Goal: Communication & Community: Answer question/provide support

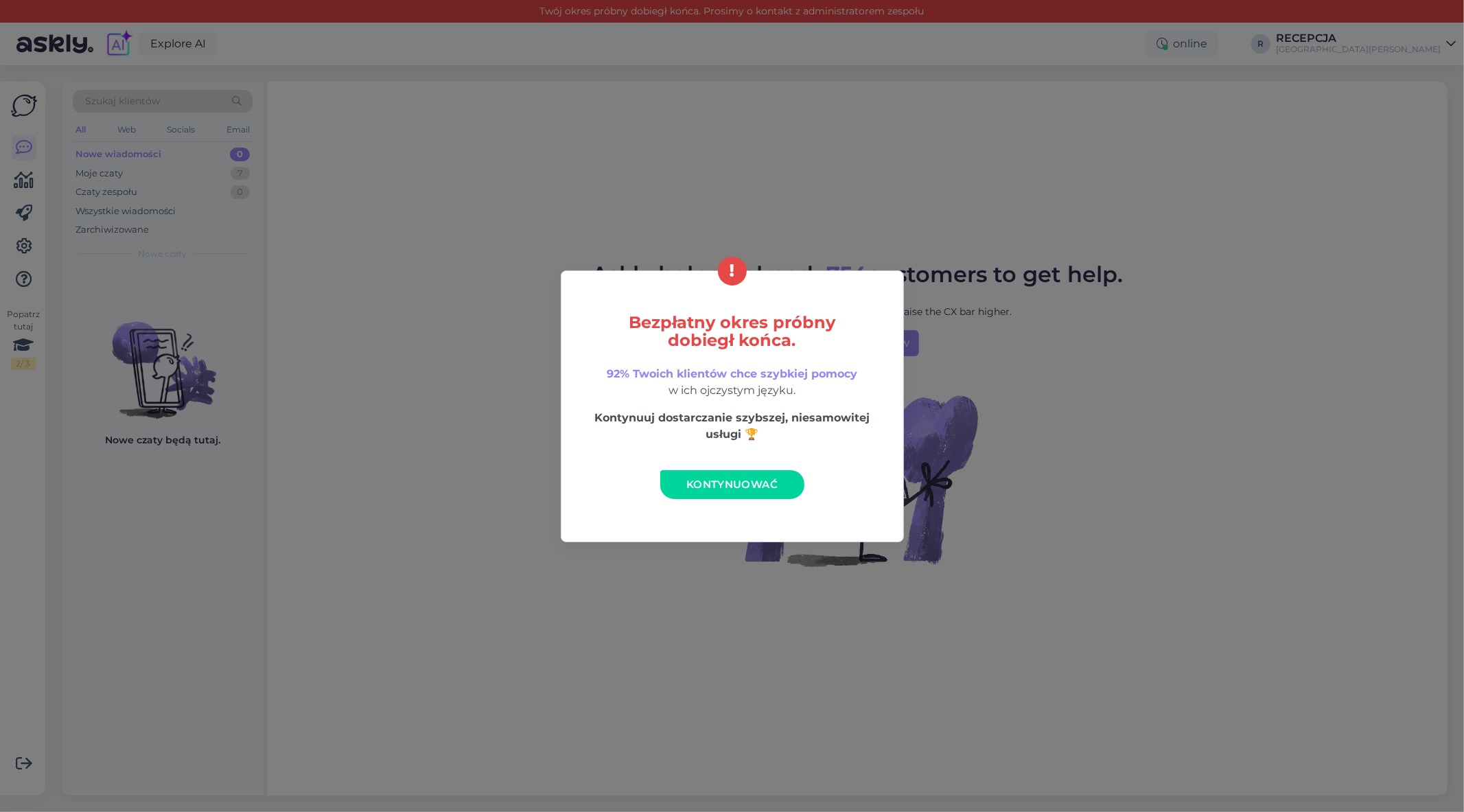
click at [749, 483] on span "Kontynuować" at bounding box center [732, 484] width 91 height 13
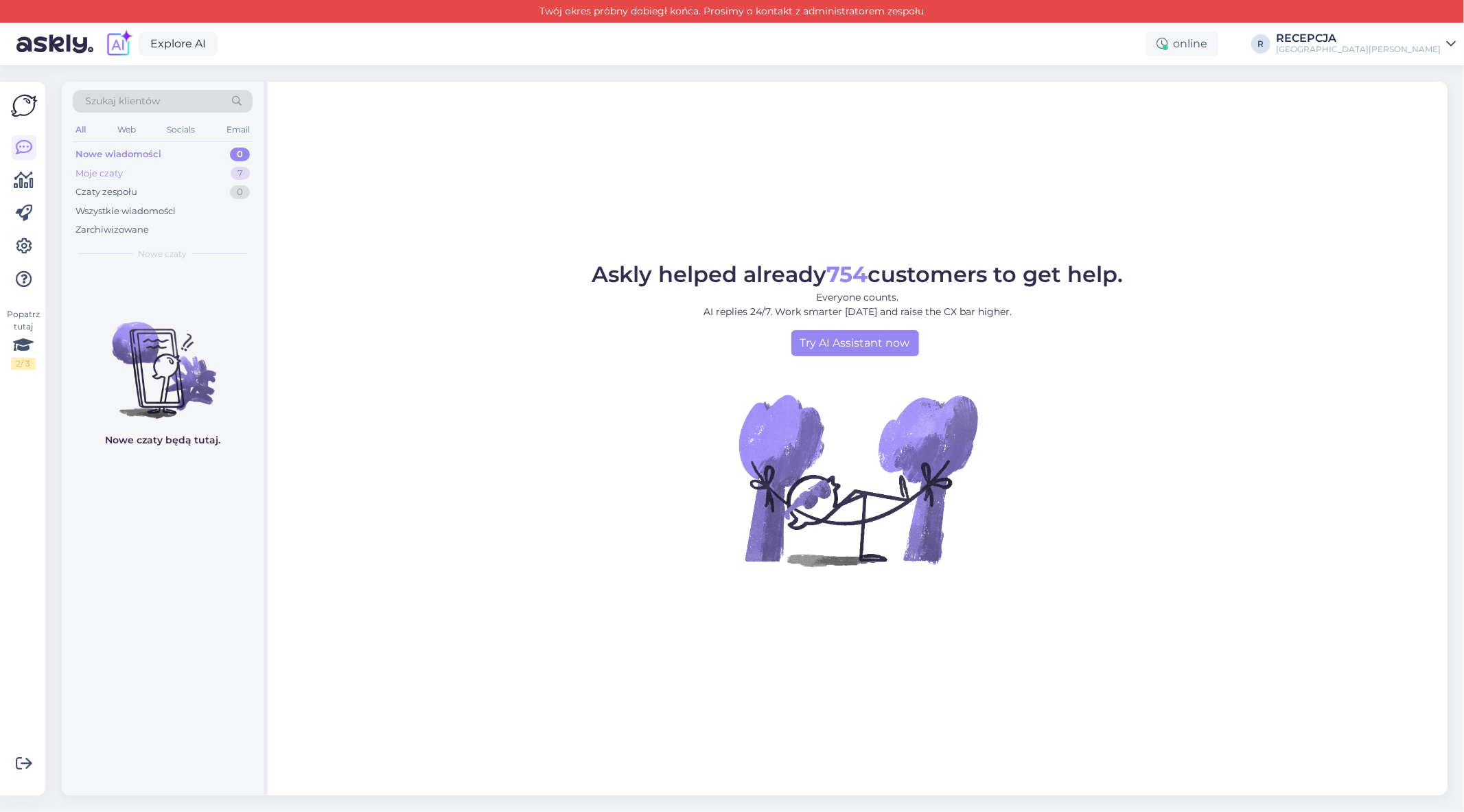
click at [176, 174] on div "Moje czaty 7" at bounding box center [162, 174] width 180 height 20
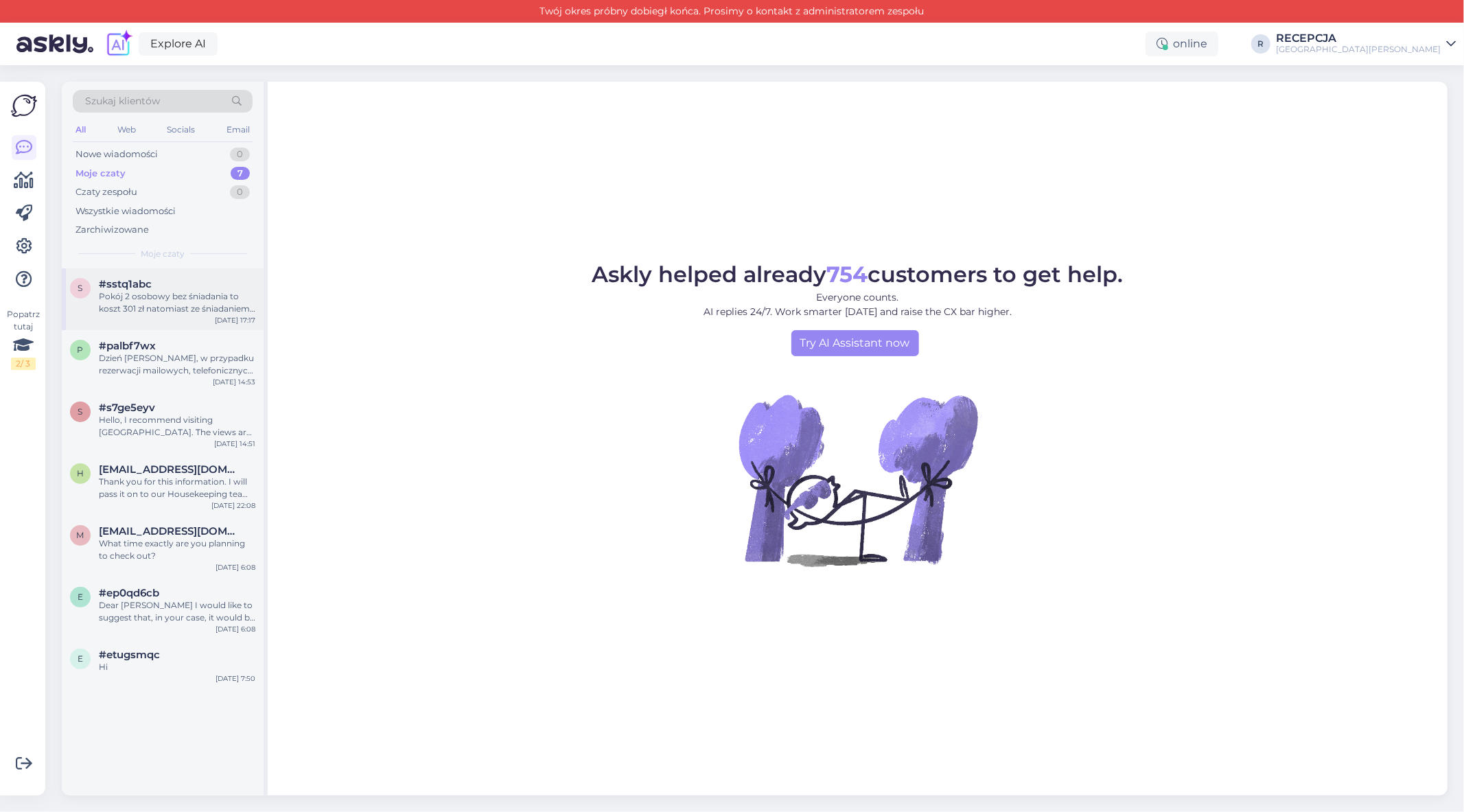
click at [193, 309] on div "Pokój 2 osobowy bez śniadania to koszt 301 zł natomiast ze śniadaniem 442 zł za…" at bounding box center [177, 302] width 156 height 24
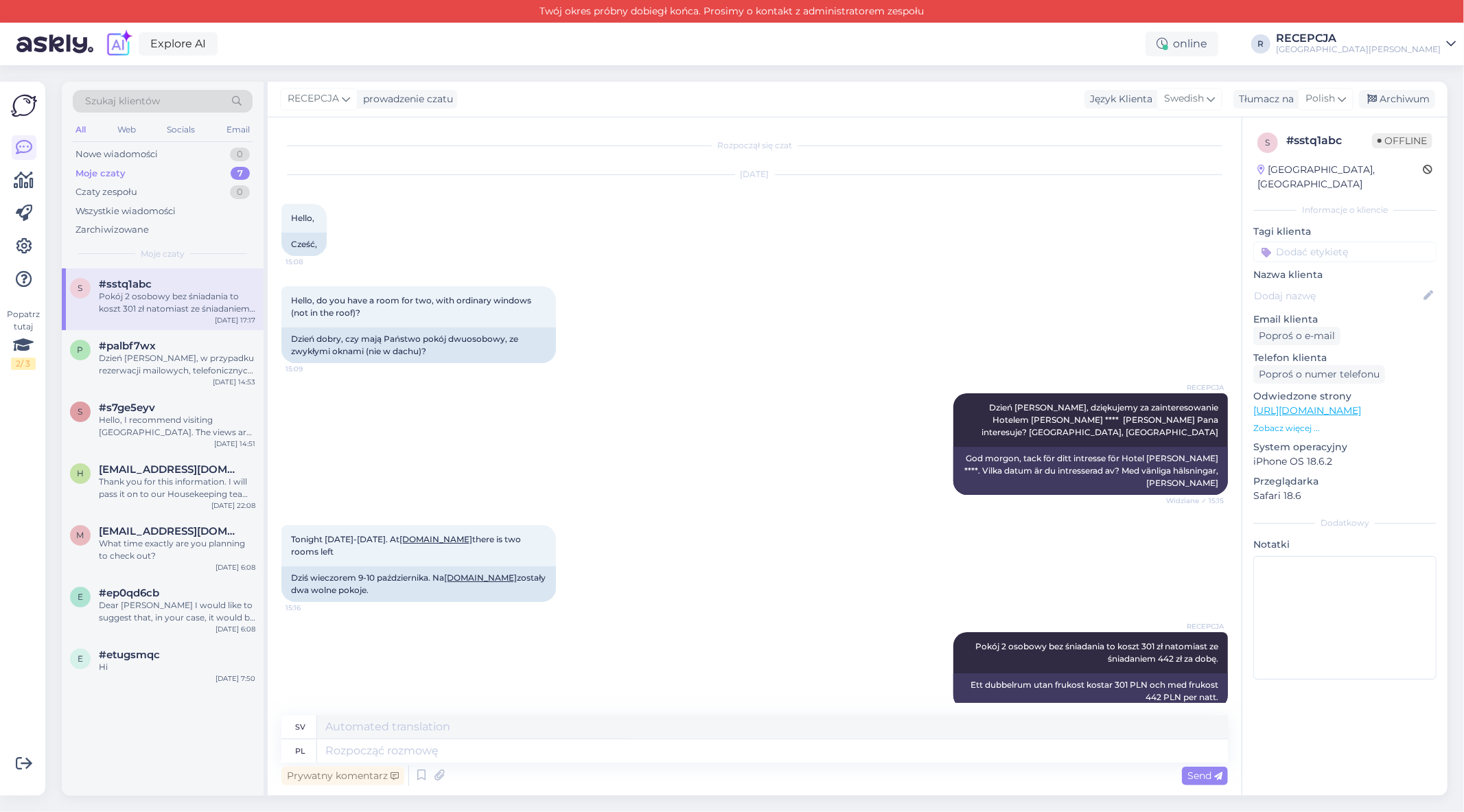
click at [163, 174] on div "Moje czaty 7" at bounding box center [162, 174] width 180 height 20
click at [184, 363] on div "Dzień [PERSON_NAME], w przypadku rezerwacji mailowych, telefonicznych lub booki…" at bounding box center [177, 364] width 156 height 24
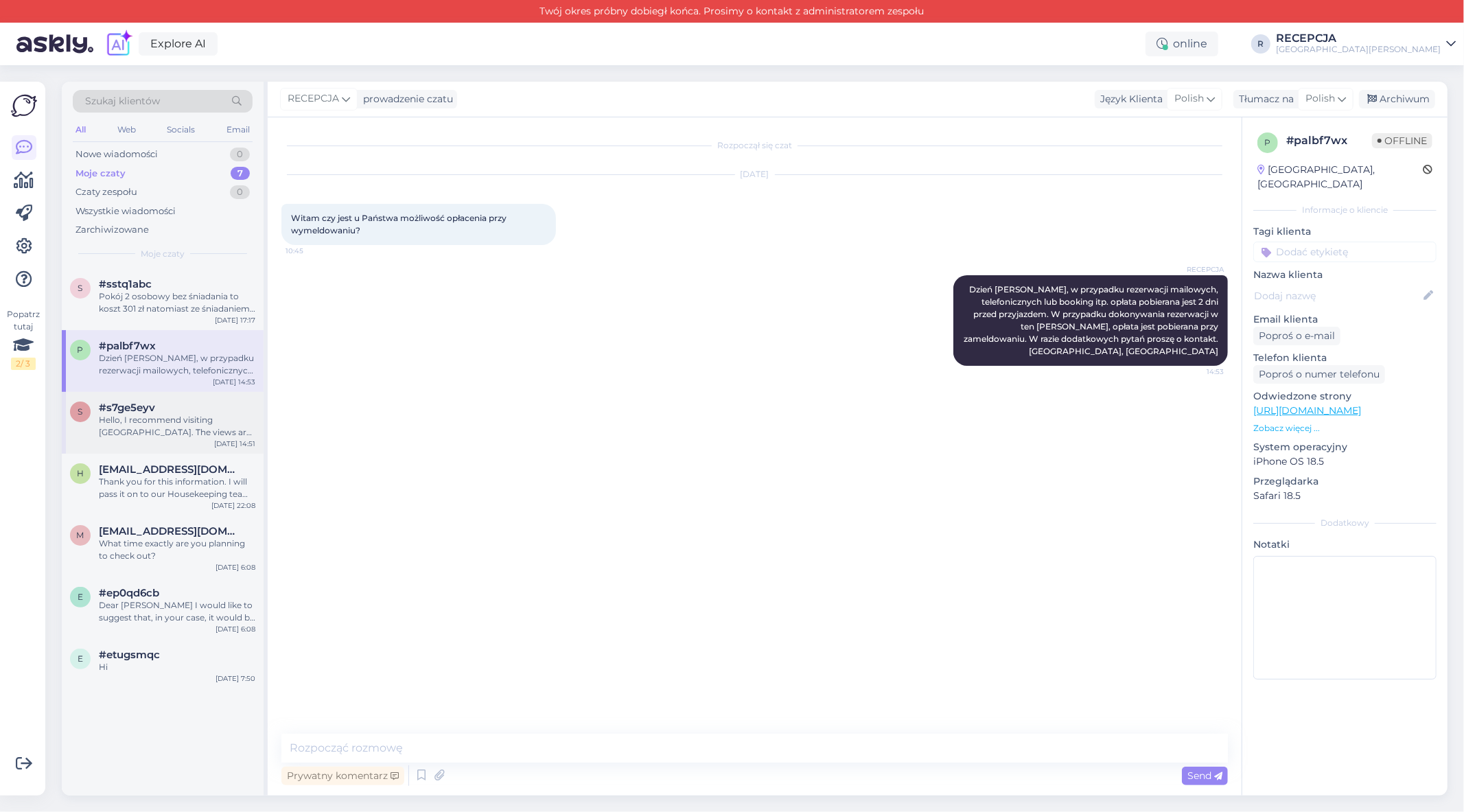
click at [187, 411] on div "#s7ge5eyv" at bounding box center [177, 407] width 156 height 12
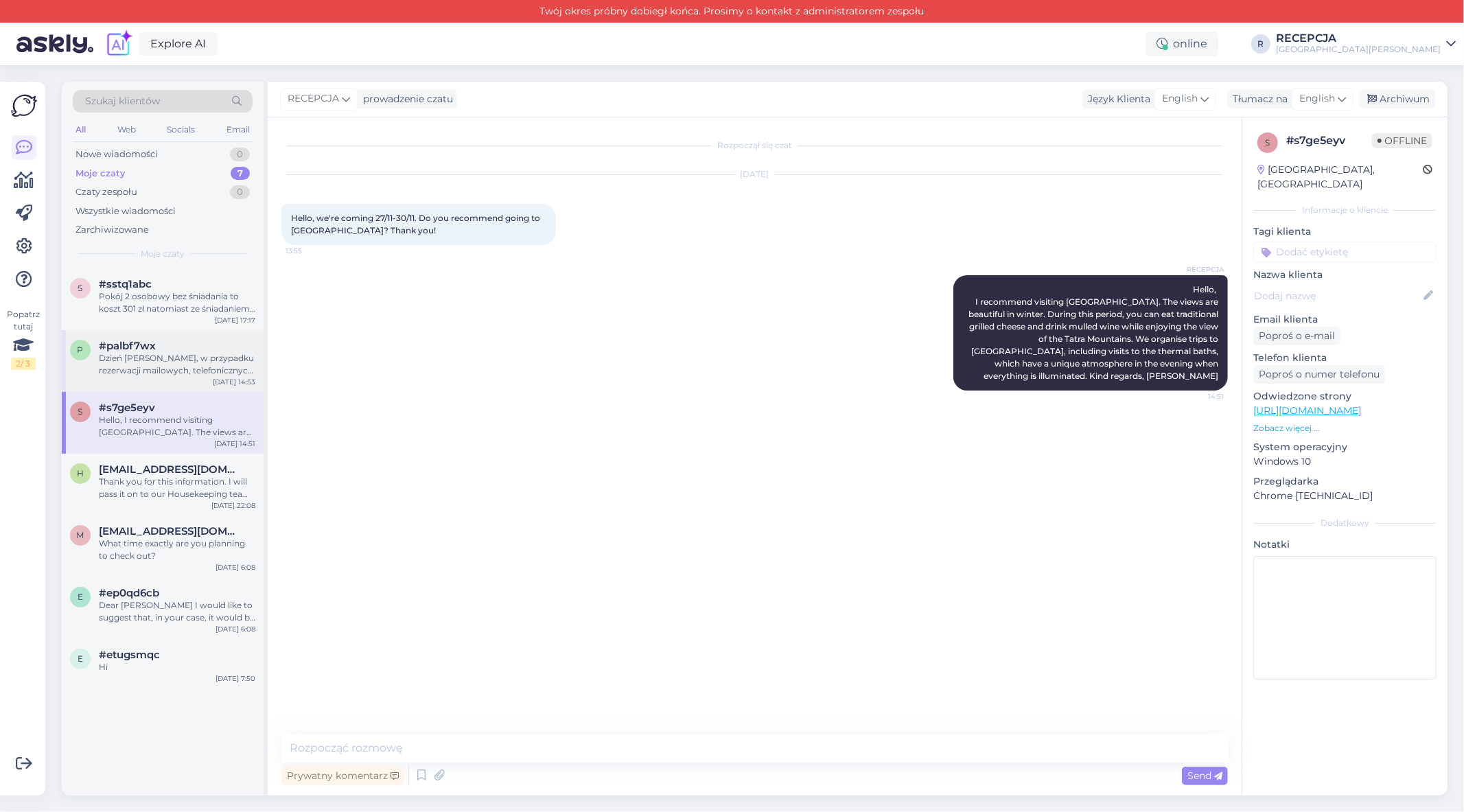
click at [186, 355] on div "Dzień [PERSON_NAME], w przypadku rezerwacji mailowych, telefonicznych lub booki…" at bounding box center [177, 364] width 156 height 24
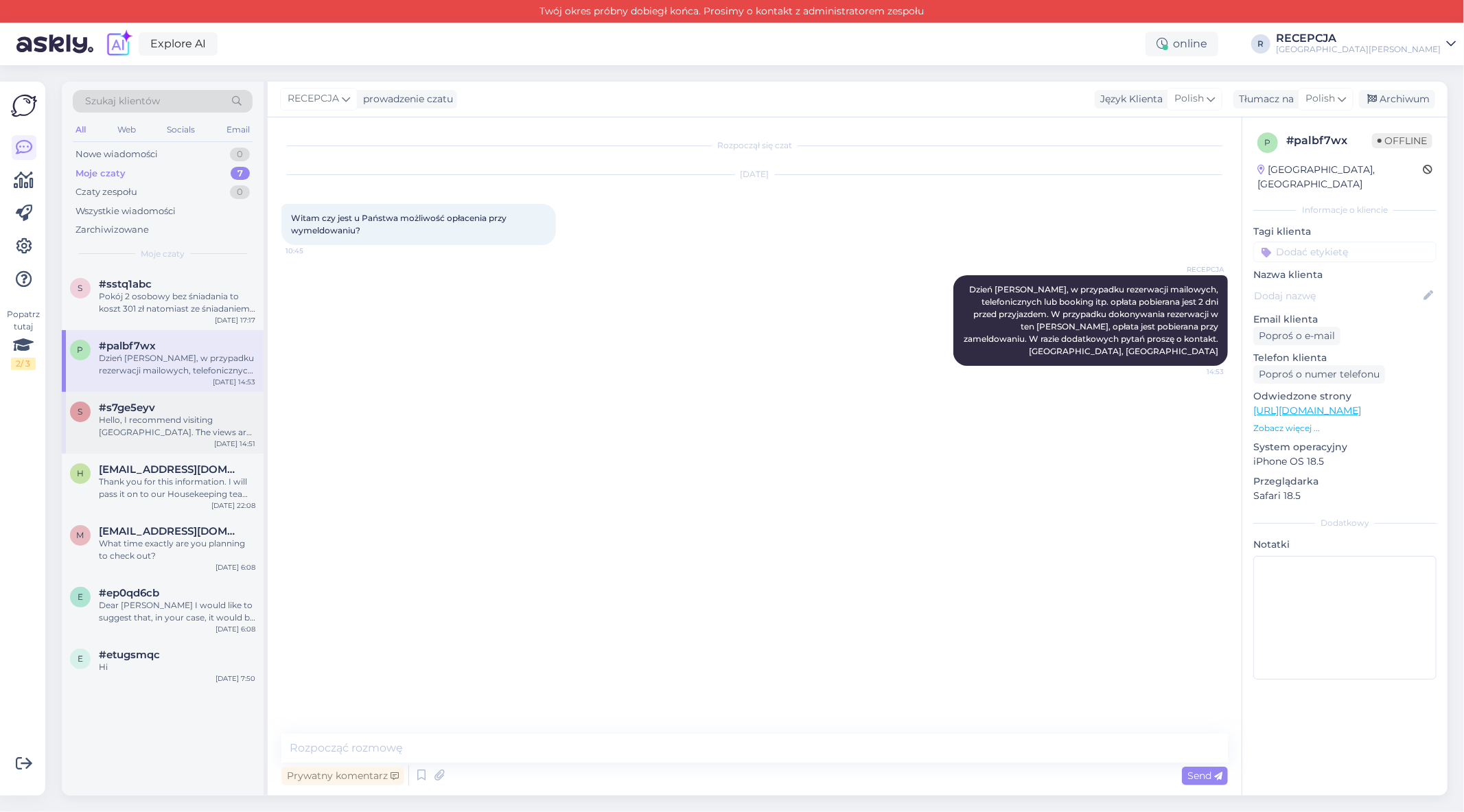
click at [191, 414] on div "Hello, I recommend visiting [GEOGRAPHIC_DATA]. The views are beautiful in winte…" at bounding box center [177, 426] width 156 height 24
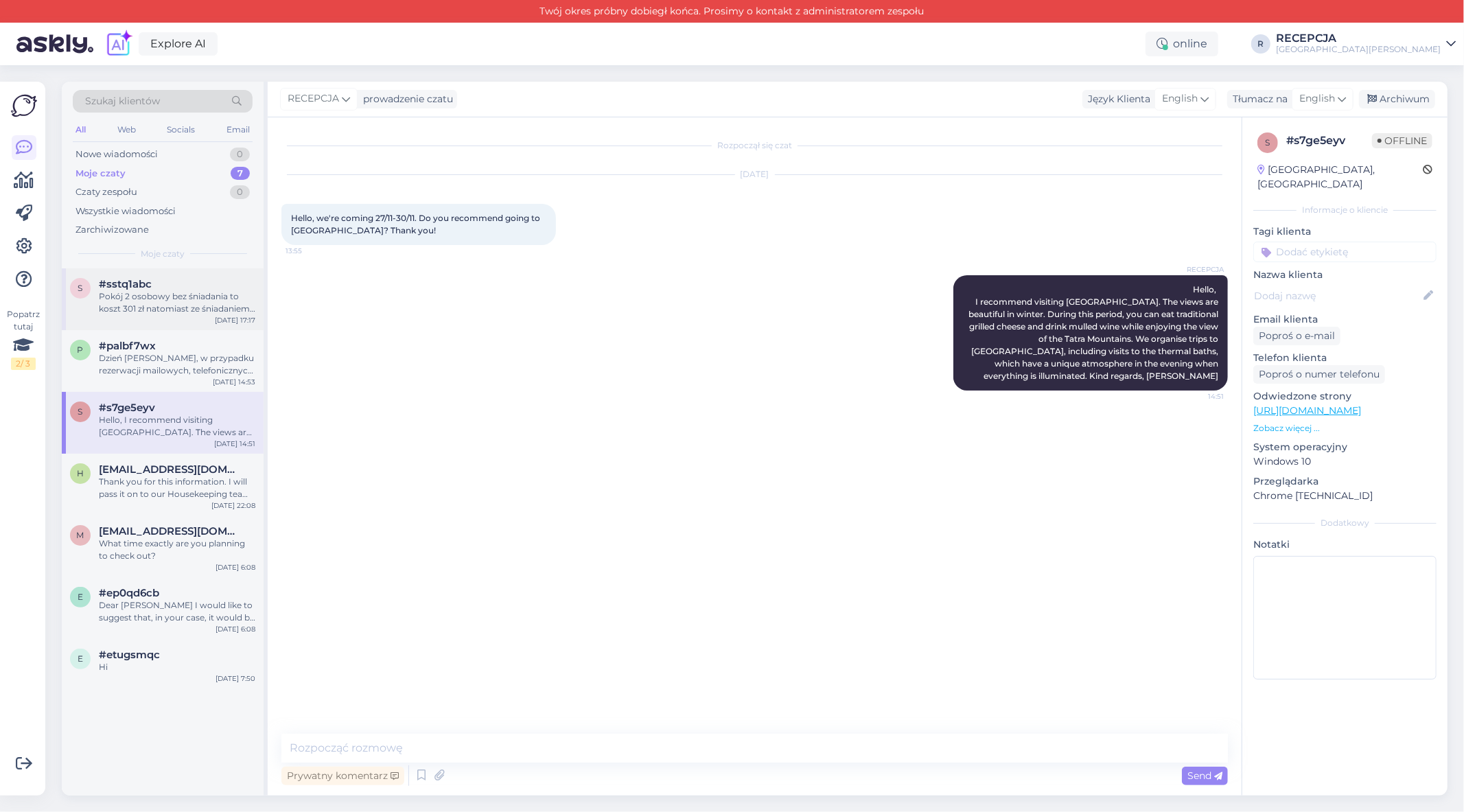
click at [169, 318] on div "s #sstq1abc Pokój 2 osobowy bez śniadania to koszt 301 zł natomiast ze śniadani…" at bounding box center [163, 299] width 202 height 62
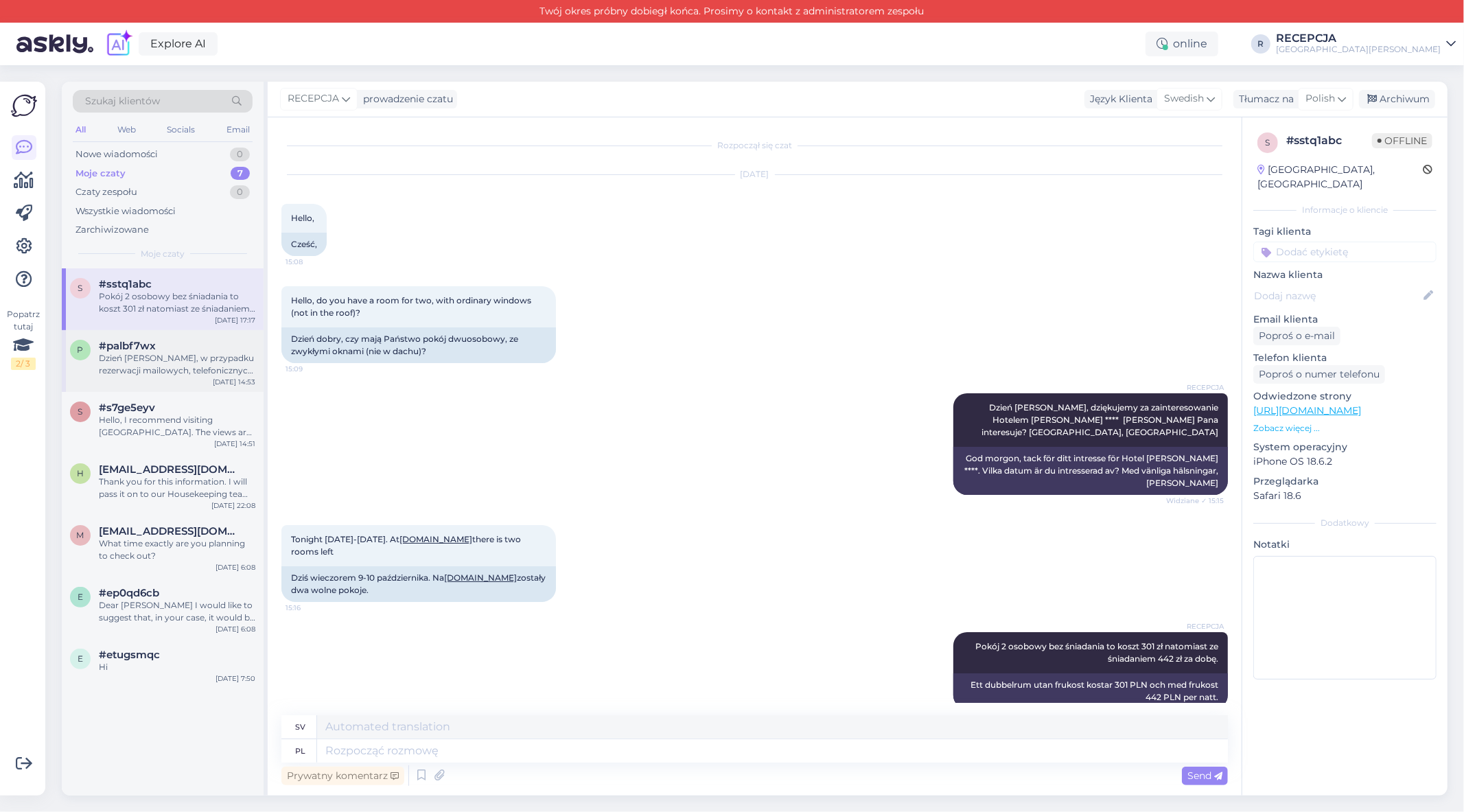
click at [159, 358] on div "Dzień [PERSON_NAME], w przypadku rezerwacji mailowych, telefonicznych lub booki…" at bounding box center [177, 364] width 156 height 24
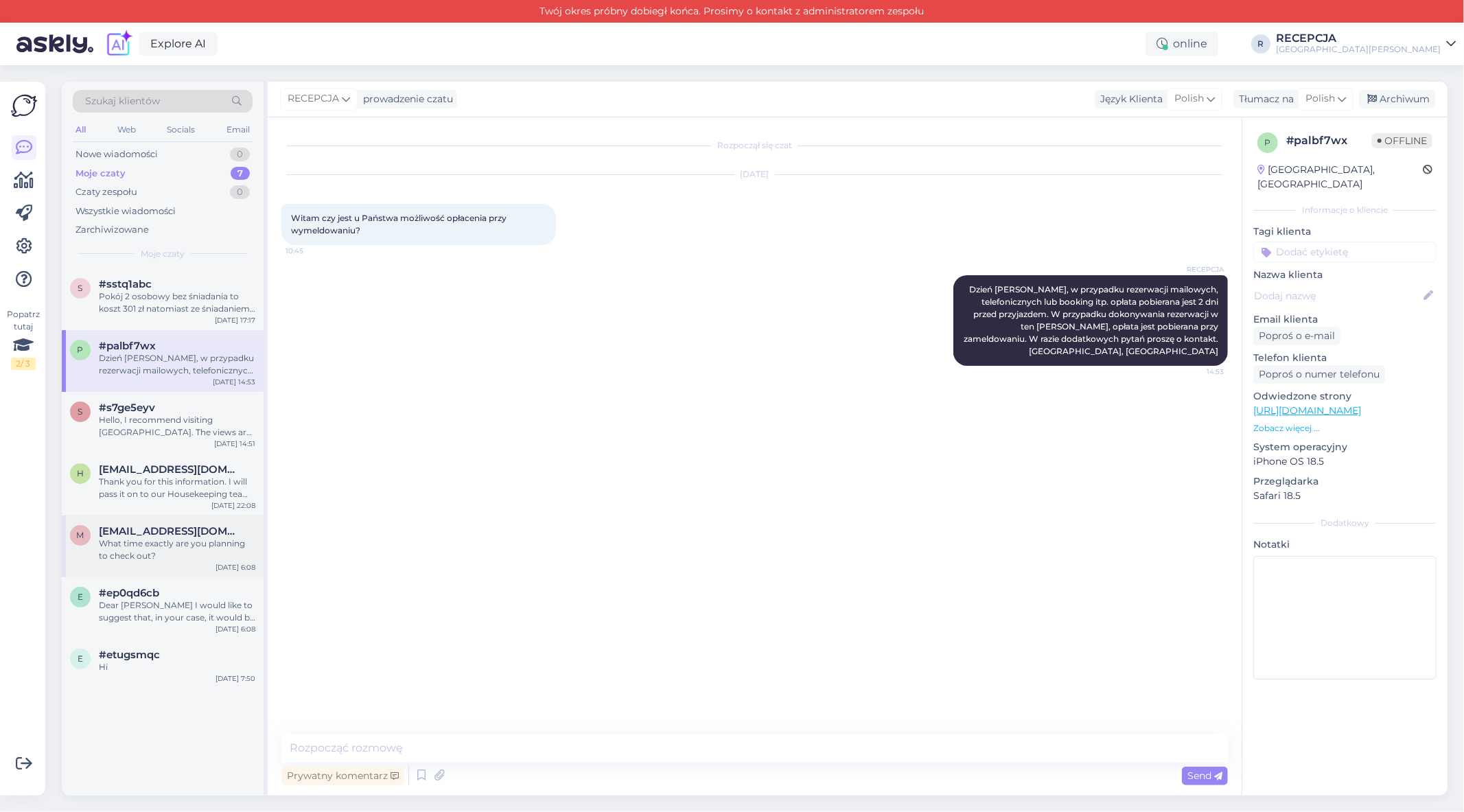
click at [193, 547] on div "What time exactly are you planning to check out?" at bounding box center [177, 549] width 156 height 24
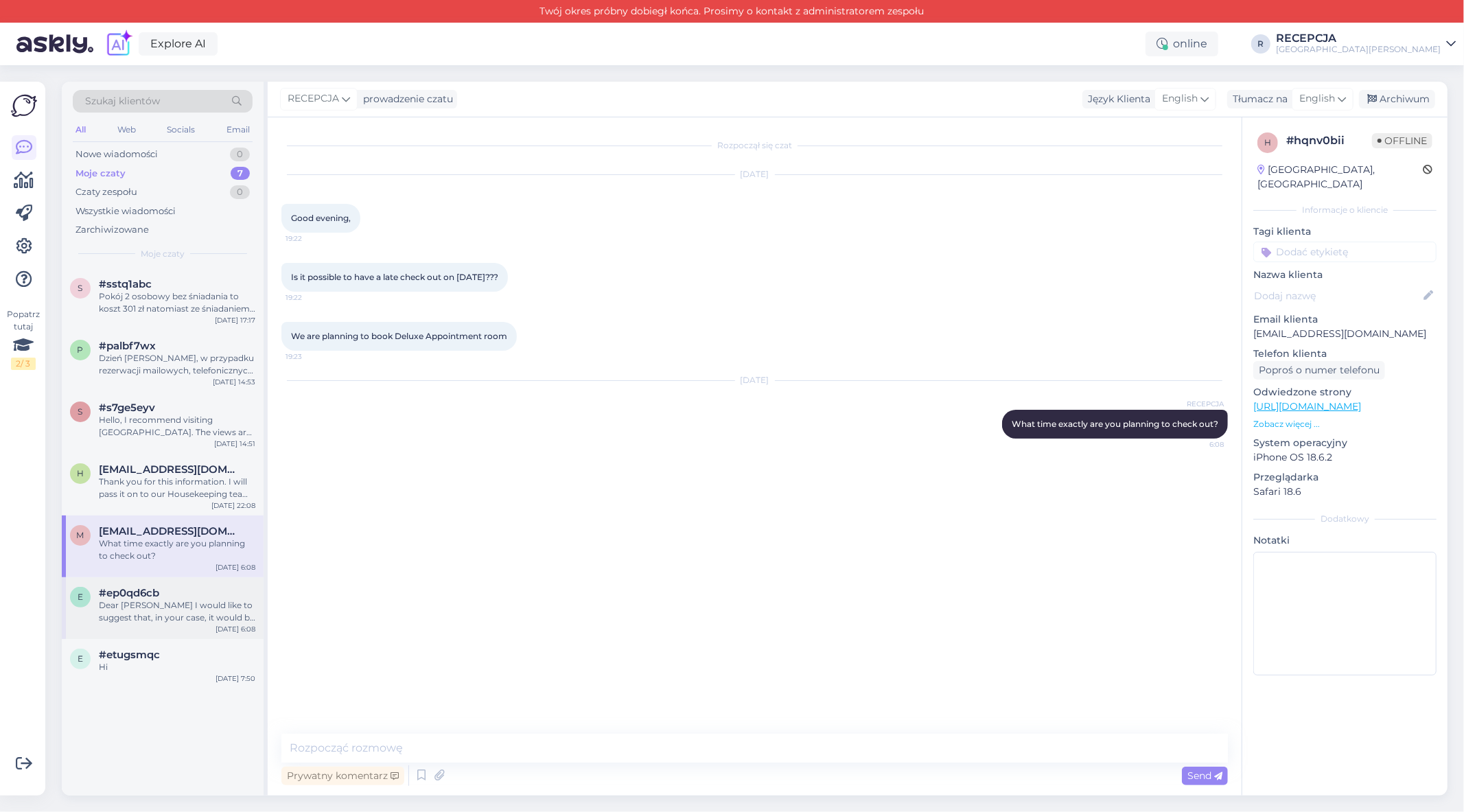
click at [200, 619] on div "Dear [PERSON_NAME] I would like to suggest that, in your case, it would be best…" at bounding box center [177, 611] width 156 height 24
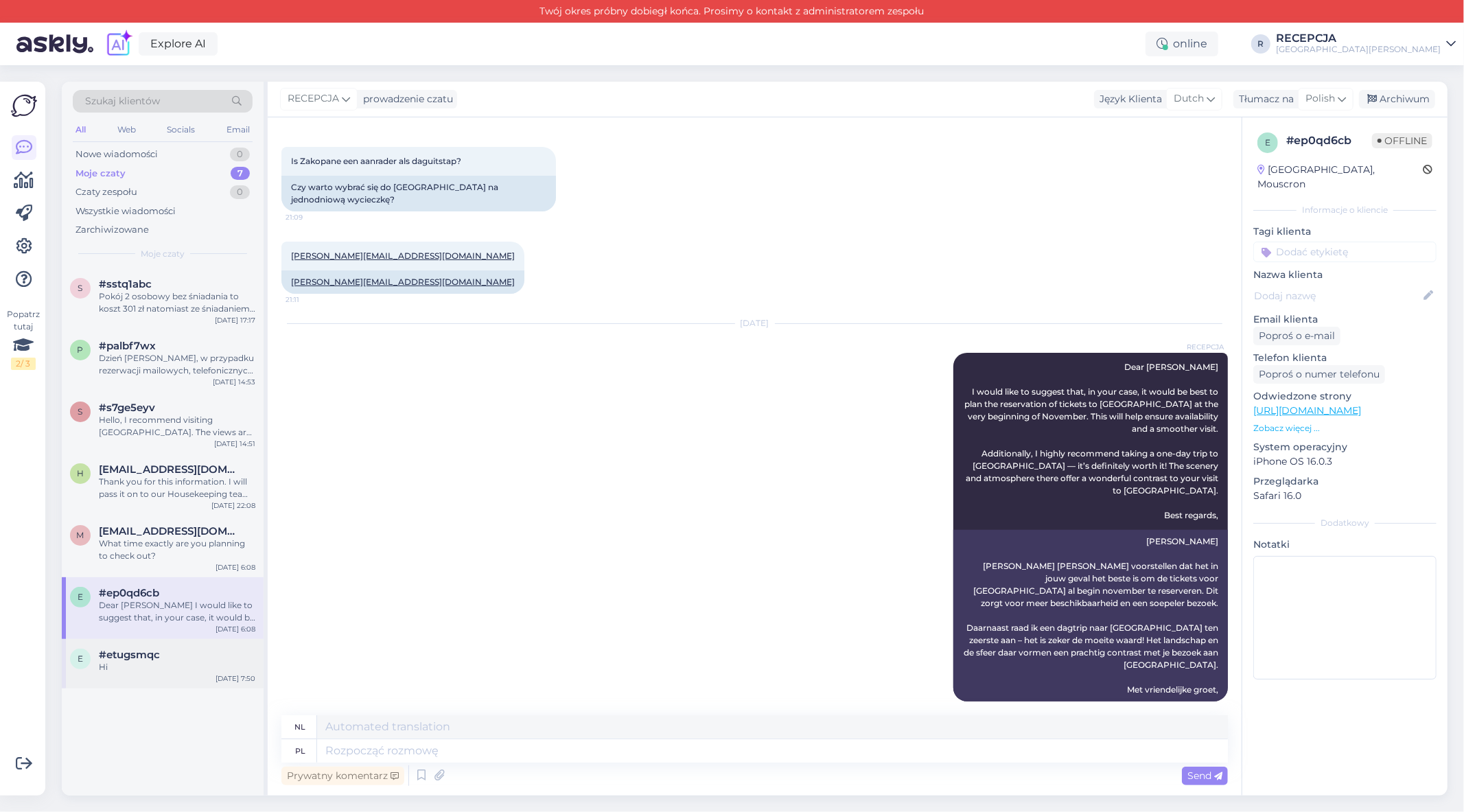
click at [187, 654] on div "#etugsmqc" at bounding box center [177, 654] width 156 height 12
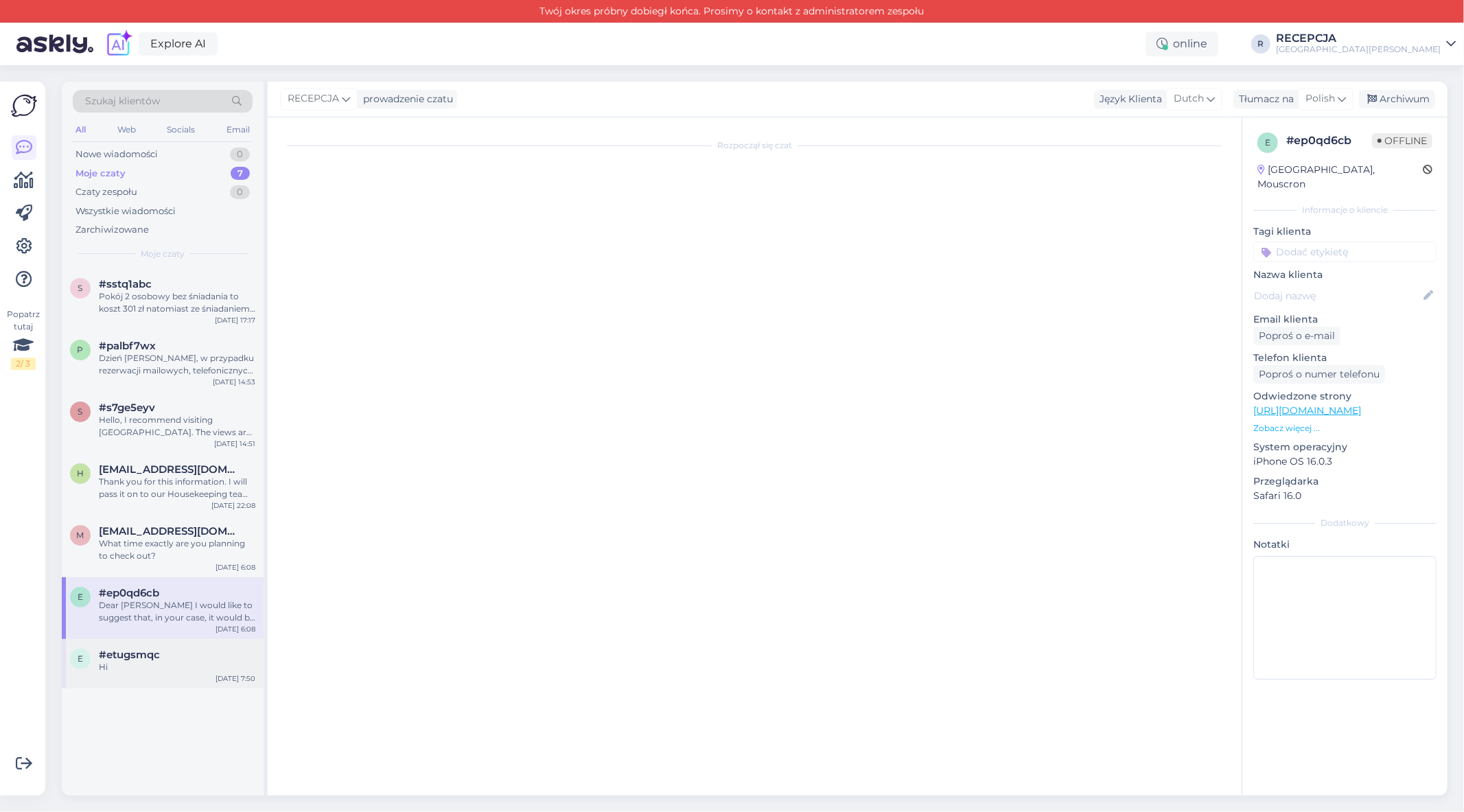
scroll to position [0, 0]
